Goal: Navigation & Orientation: Find specific page/section

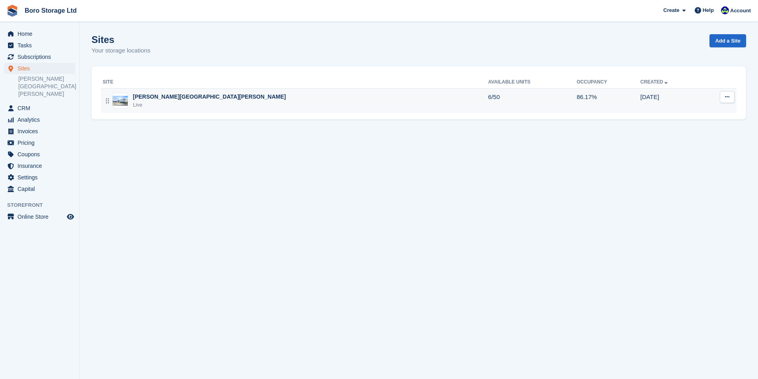
click at [156, 101] on div "[PERSON_NAME][GEOGRAPHIC_DATA][PERSON_NAME]" at bounding box center [209, 97] width 153 height 8
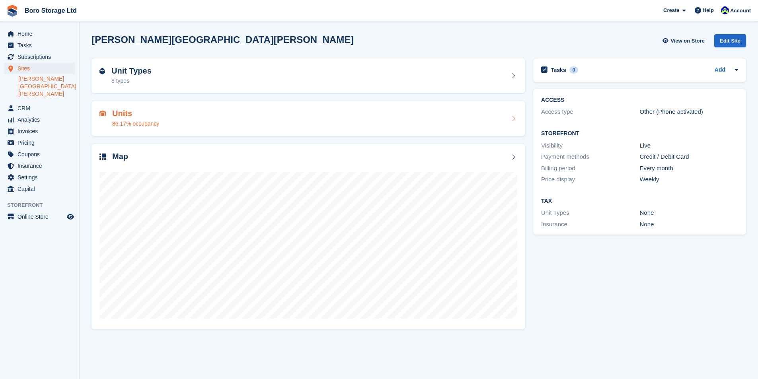
click at [175, 123] on div "Units 86.17% occupancy" at bounding box center [308, 118] width 418 height 19
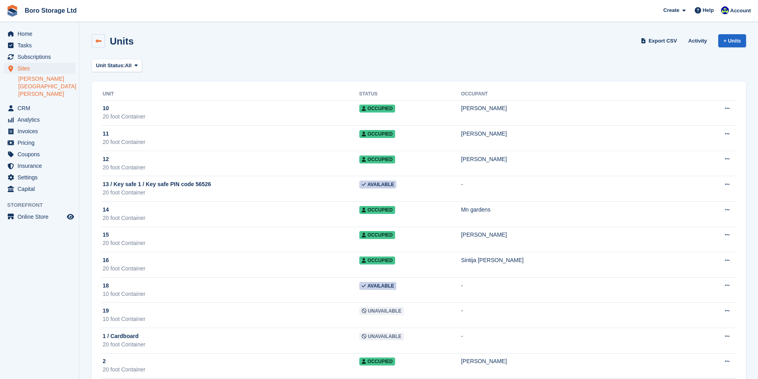
click at [96, 41] on icon at bounding box center [98, 41] width 6 height 6
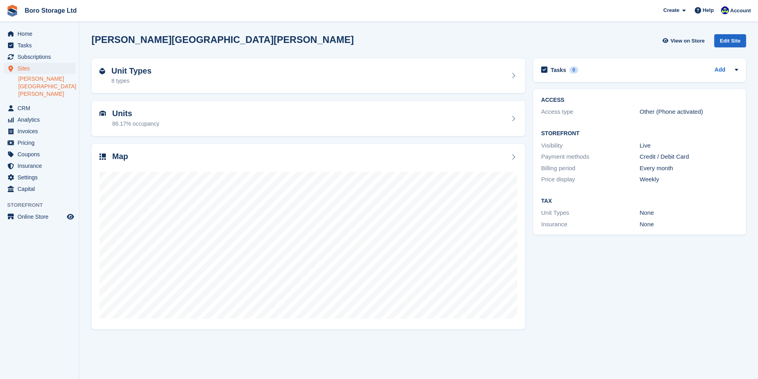
click at [46, 81] on link "[PERSON_NAME][GEOGRAPHIC_DATA][PERSON_NAME]" at bounding box center [46, 86] width 57 height 23
click at [60, 79] on link "[PERSON_NAME][GEOGRAPHIC_DATA][PERSON_NAME]" at bounding box center [46, 86] width 57 height 23
click at [125, 107] on div "Units 86.17% occupancy" at bounding box center [309, 118] width 434 height 35
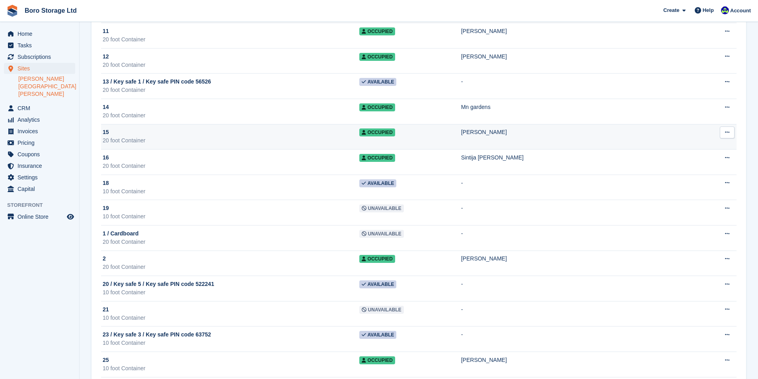
scroll to position [119, 0]
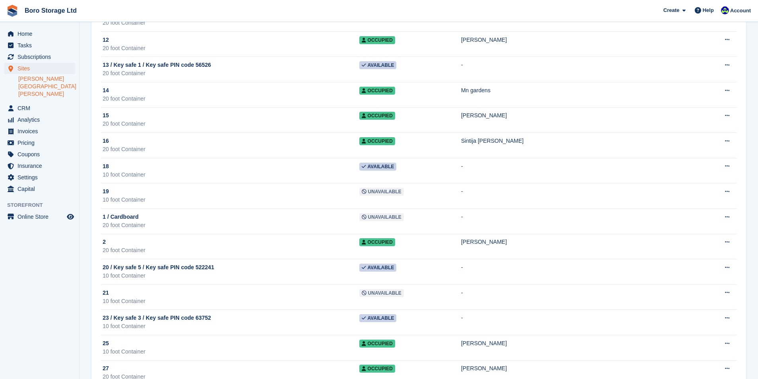
click at [29, 79] on link "[PERSON_NAME][GEOGRAPHIC_DATA][PERSON_NAME]" at bounding box center [46, 86] width 57 height 23
